Goal: Task Accomplishment & Management: Manage account settings

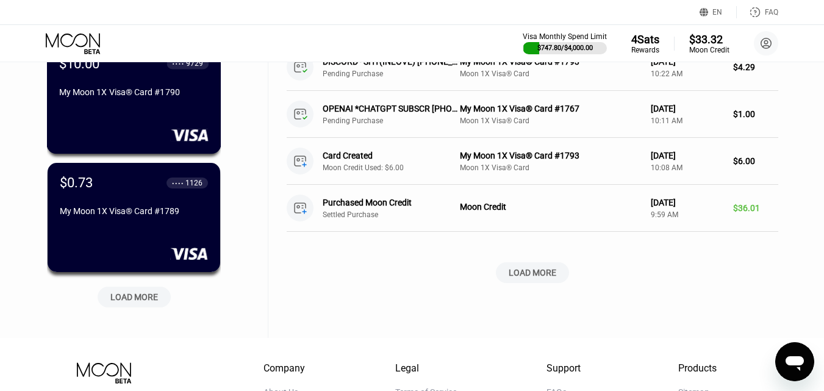
scroll to position [488, 0]
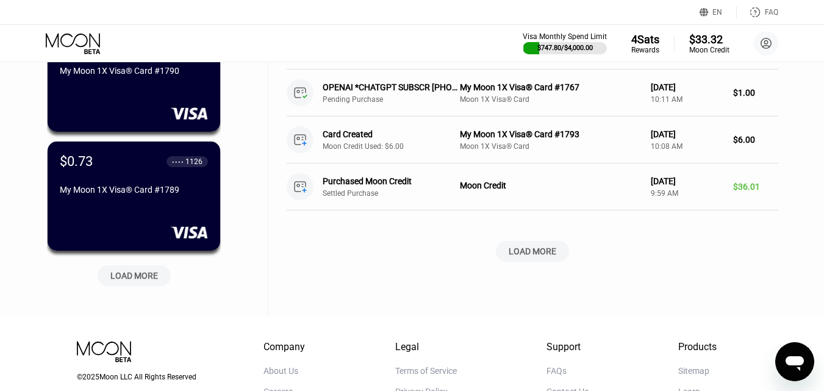
click at [143, 281] on div "LOAD MORE" at bounding box center [134, 275] width 48 height 11
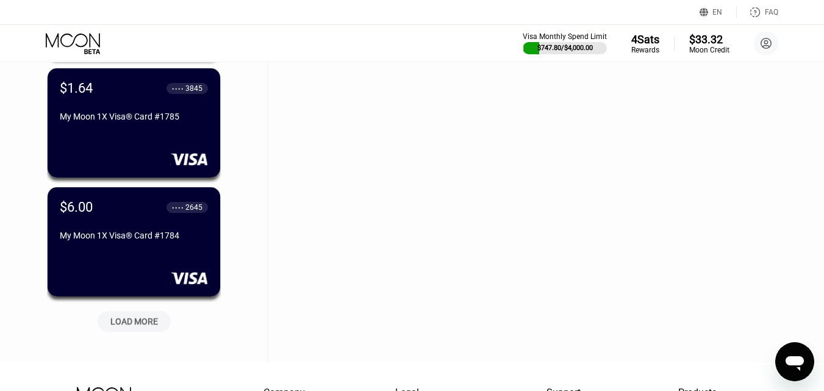
scroll to position [1158, 0]
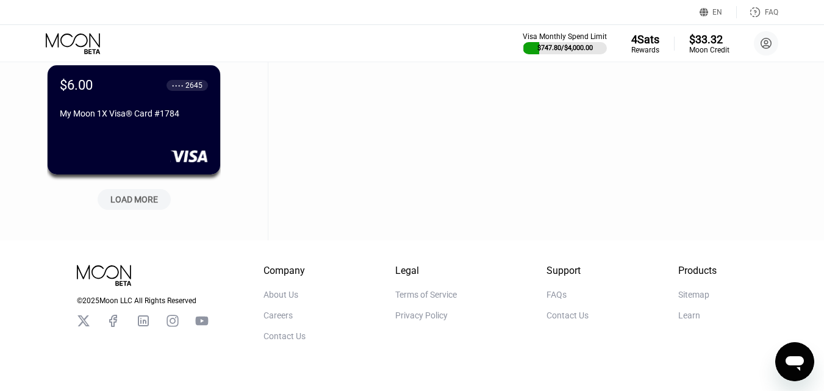
click at [132, 202] on div "LOAD MORE" at bounding box center [134, 199] width 48 height 11
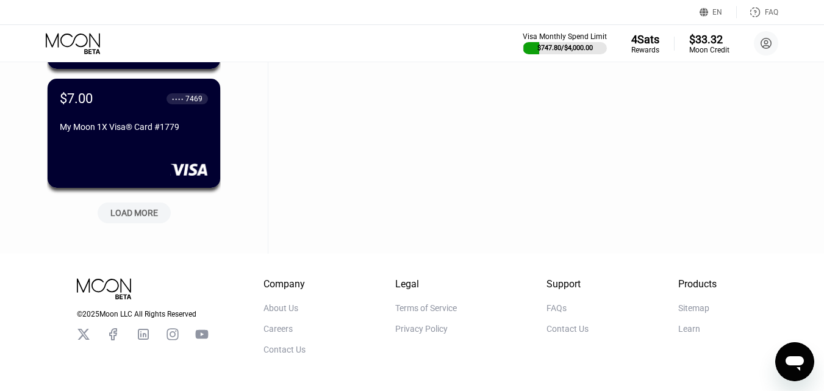
scroll to position [1768, 0]
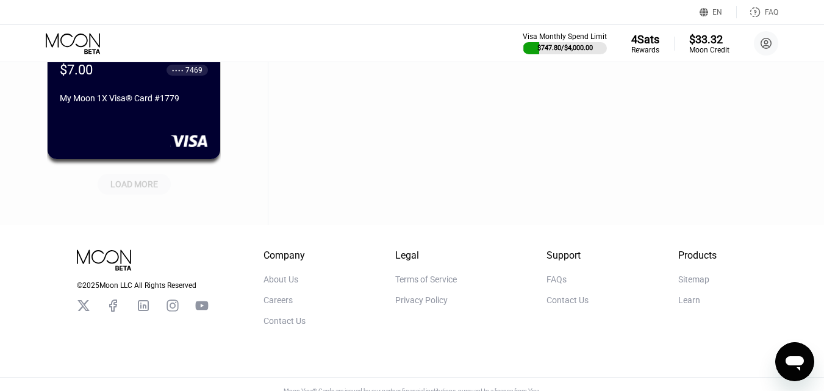
click at [143, 190] on div "LOAD MORE" at bounding box center [134, 184] width 48 height 11
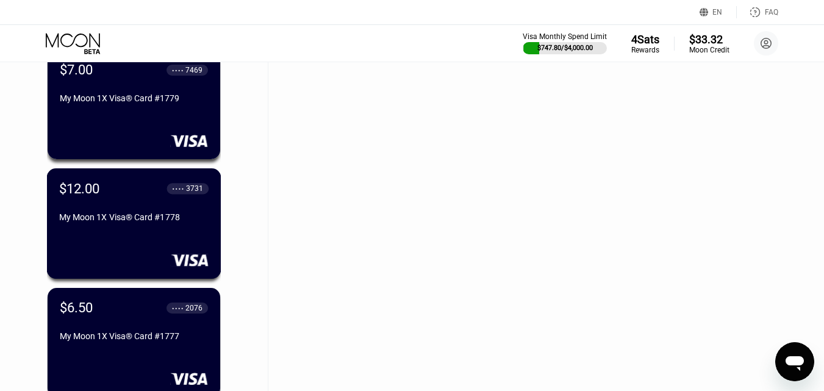
click at [165, 222] on div "My Moon 1X Visa® Card #1778" at bounding box center [133, 217] width 149 height 10
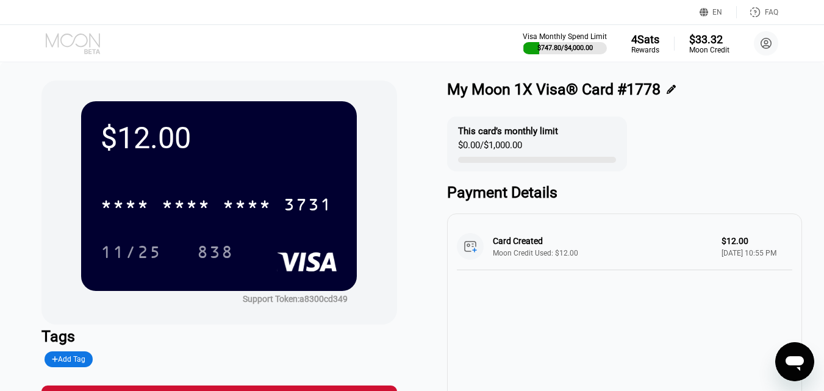
click at [74, 42] on icon at bounding box center [74, 43] width 57 height 21
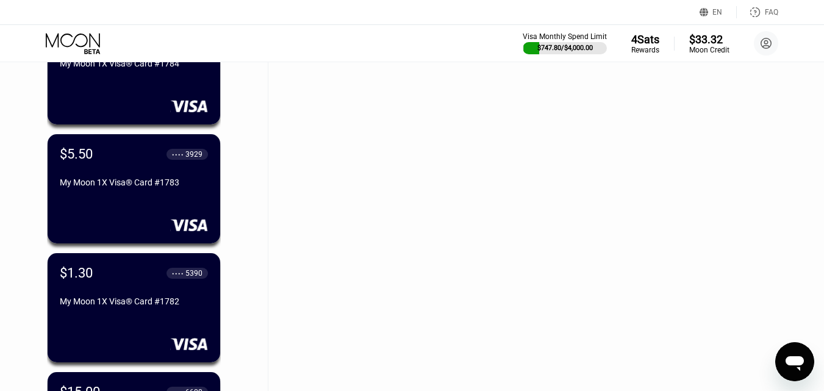
scroll to position [1219, 0]
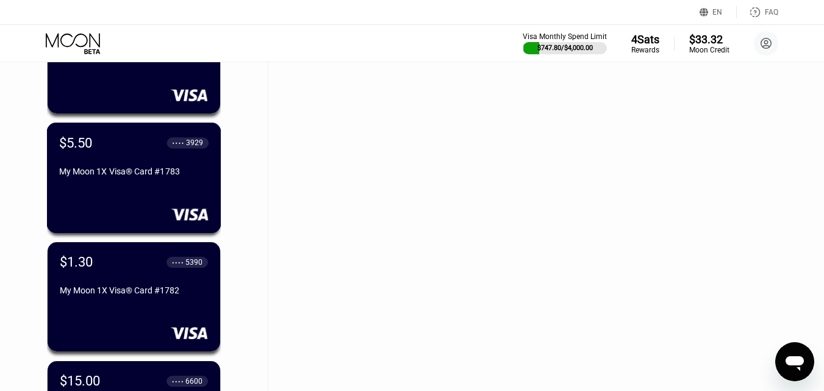
click at [153, 191] on div "$5.50 ● ● ● ● 3929 My Moon 1X Visa® Card #1783" at bounding box center [134, 178] width 174 height 110
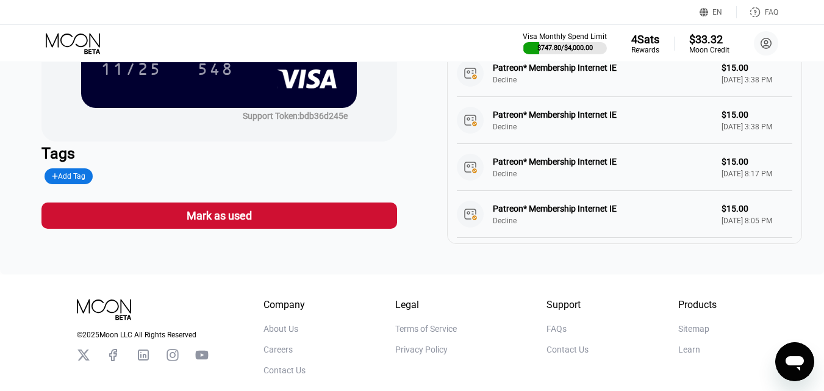
scroll to position [533, 0]
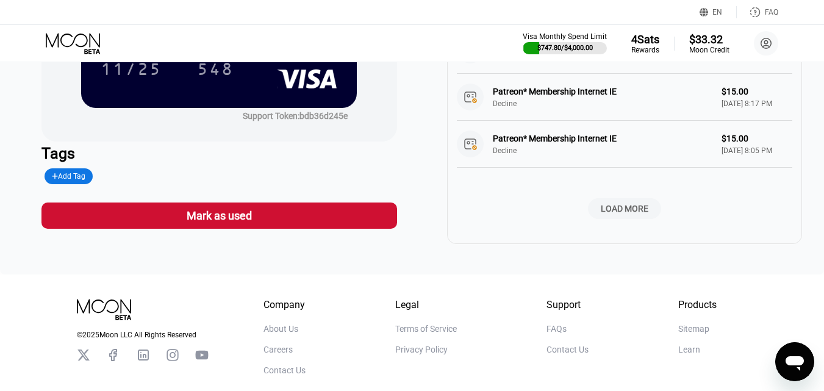
click at [627, 203] on div "LOAD MORE" at bounding box center [625, 208] width 48 height 11
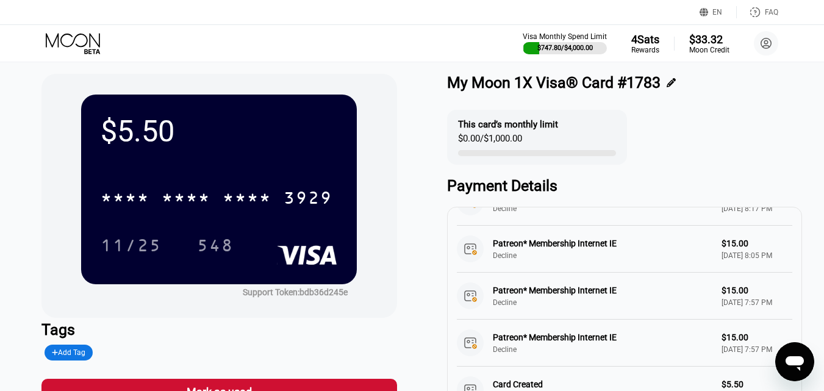
scroll to position [0, 0]
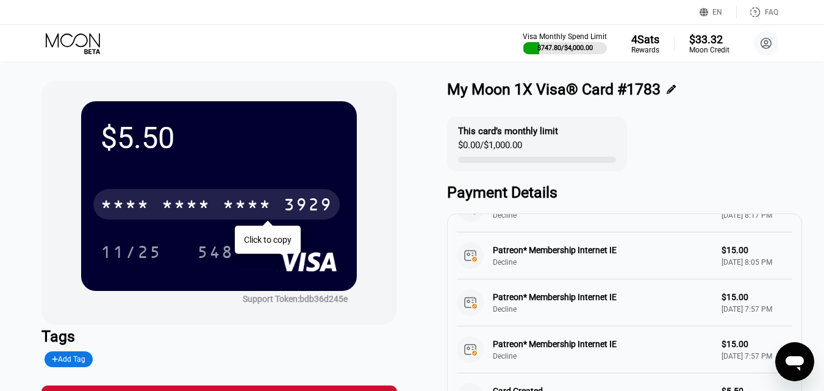
click at [243, 206] on div "* * * *" at bounding box center [247, 206] width 49 height 20
